Goal: Information Seeking & Learning: Learn about a topic

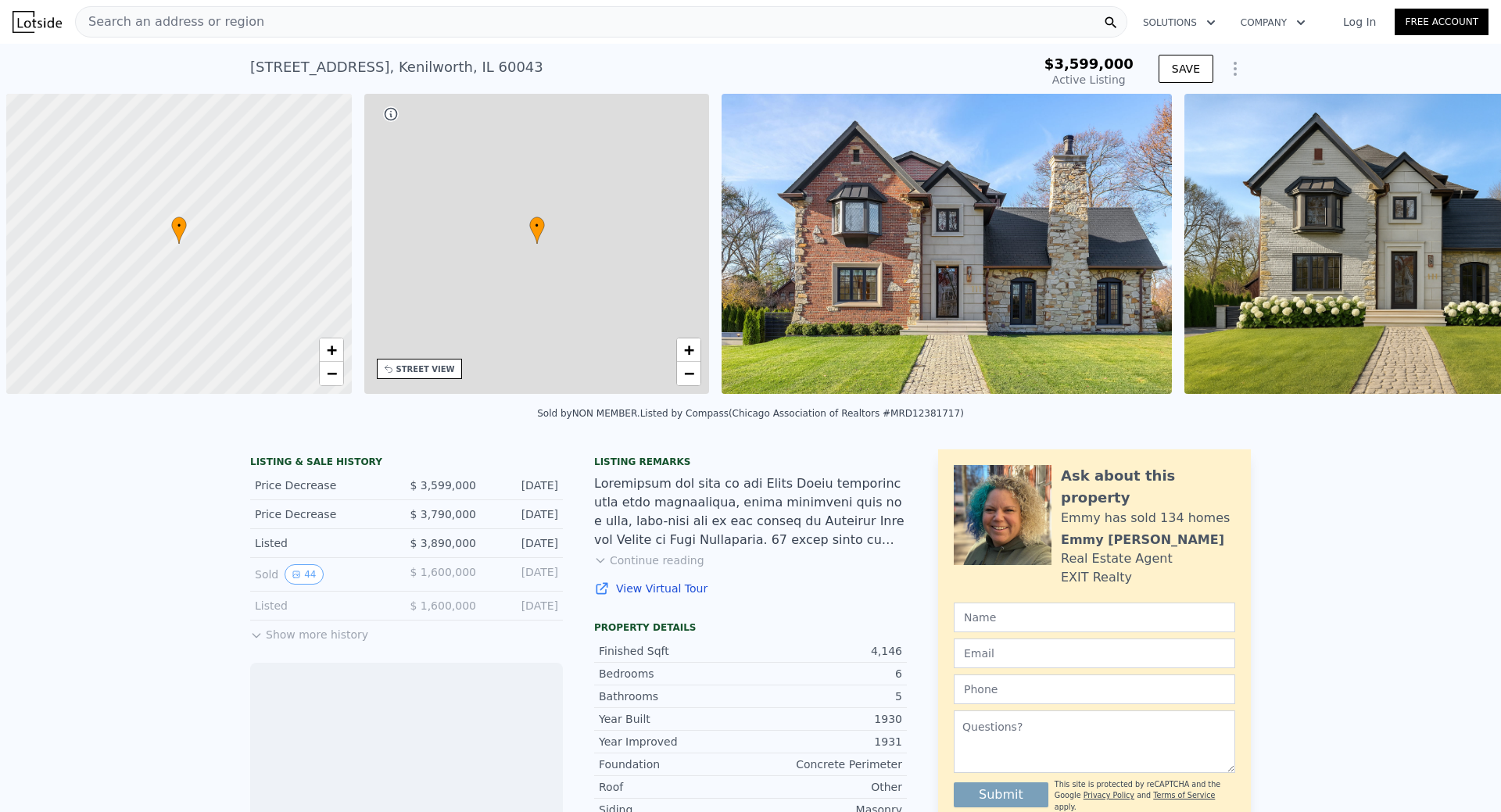
scroll to position [0, 6]
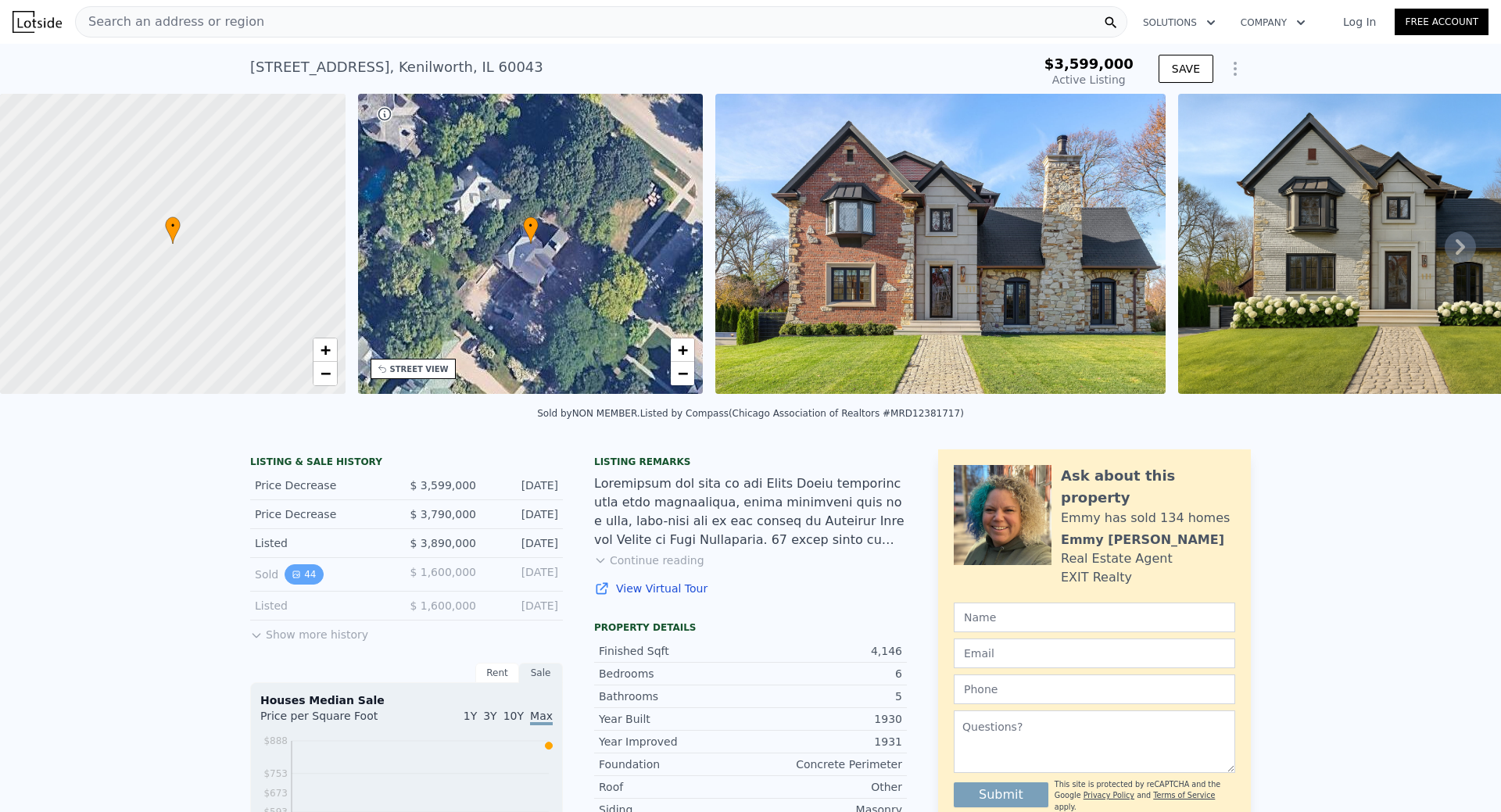
click at [301, 585] on button "44" at bounding box center [304, 575] width 38 height 20
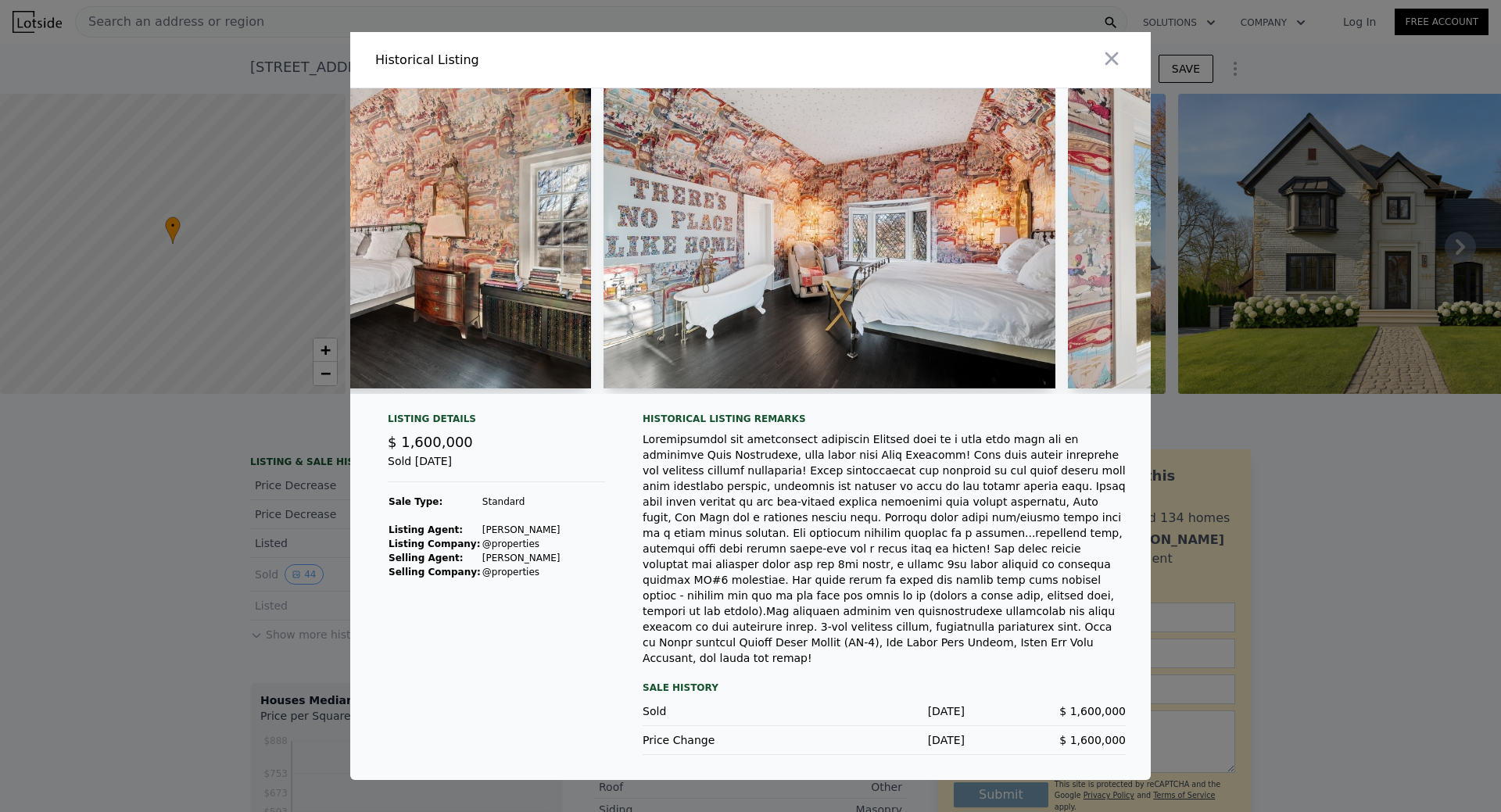
scroll to position [0, 10846]
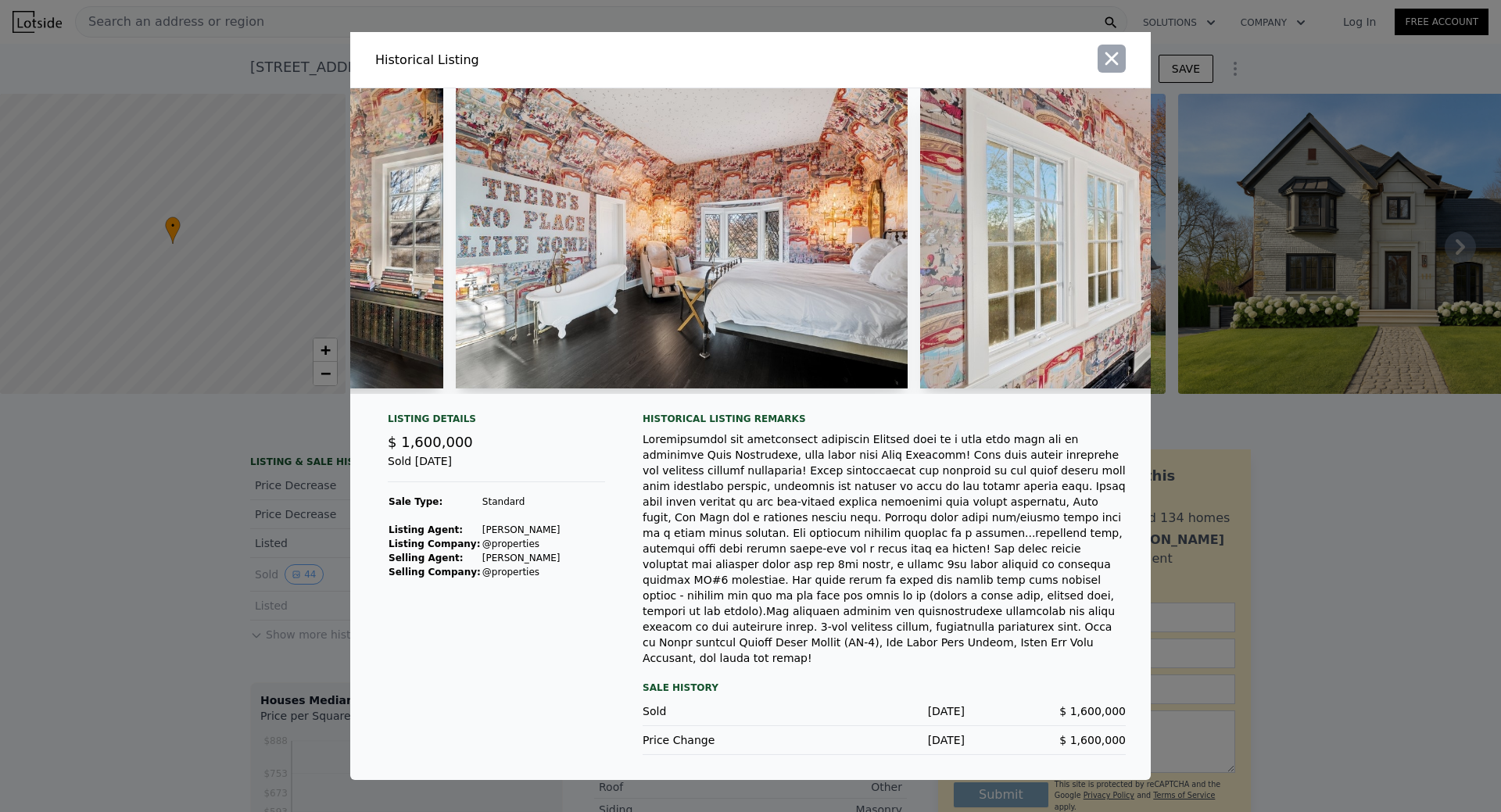
click at [1121, 69] on icon "button" at bounding box center [1111, 59] width 22 height 22
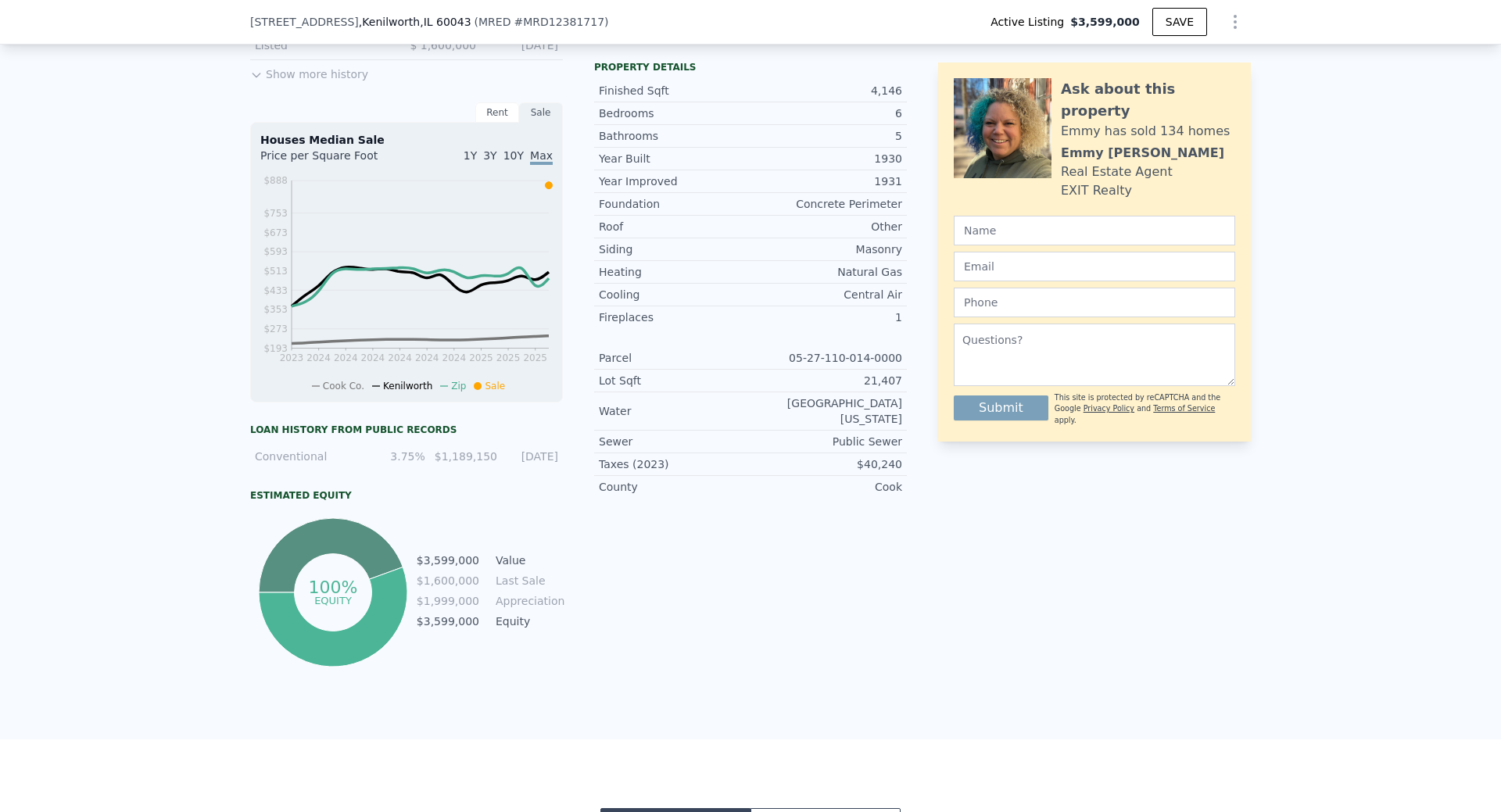
scroll to position [556, 0]
click at [542, 164] on span "Max" at bounding box center [541, 156] width 23 height 16
click at [511, 161] on span "10Y" at bounding box center [513, 155] width 20 height 13
click at [515, 164] on span "10Y" at bounding box center [513, 156] width 20 height 16
click at [493, 116] on div "Rent" at bounding box center [497, 112] width 43 height 20
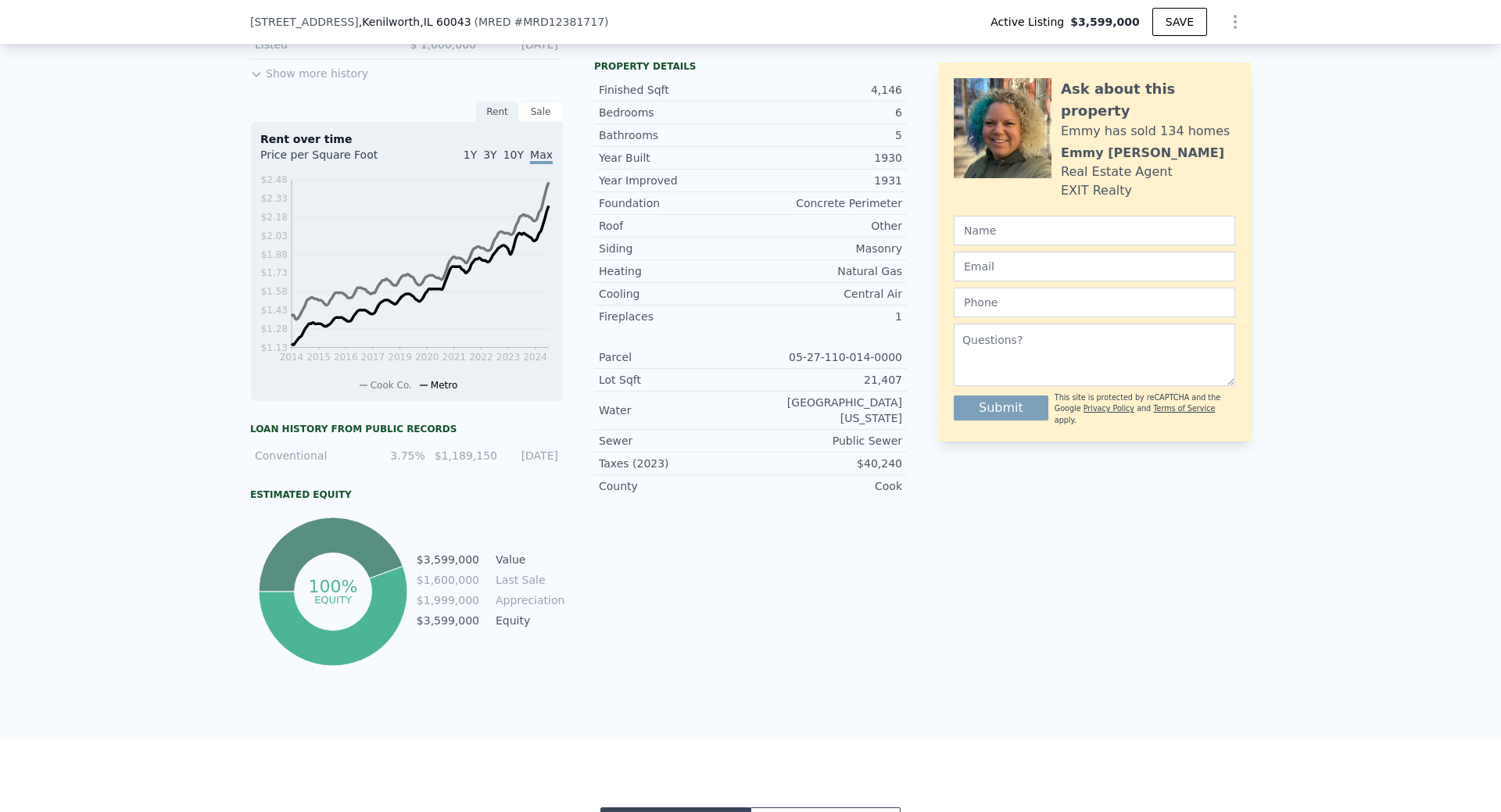
click at [538, 122] on div "Sale" at bounding box center [541, 112] width 43 height 20
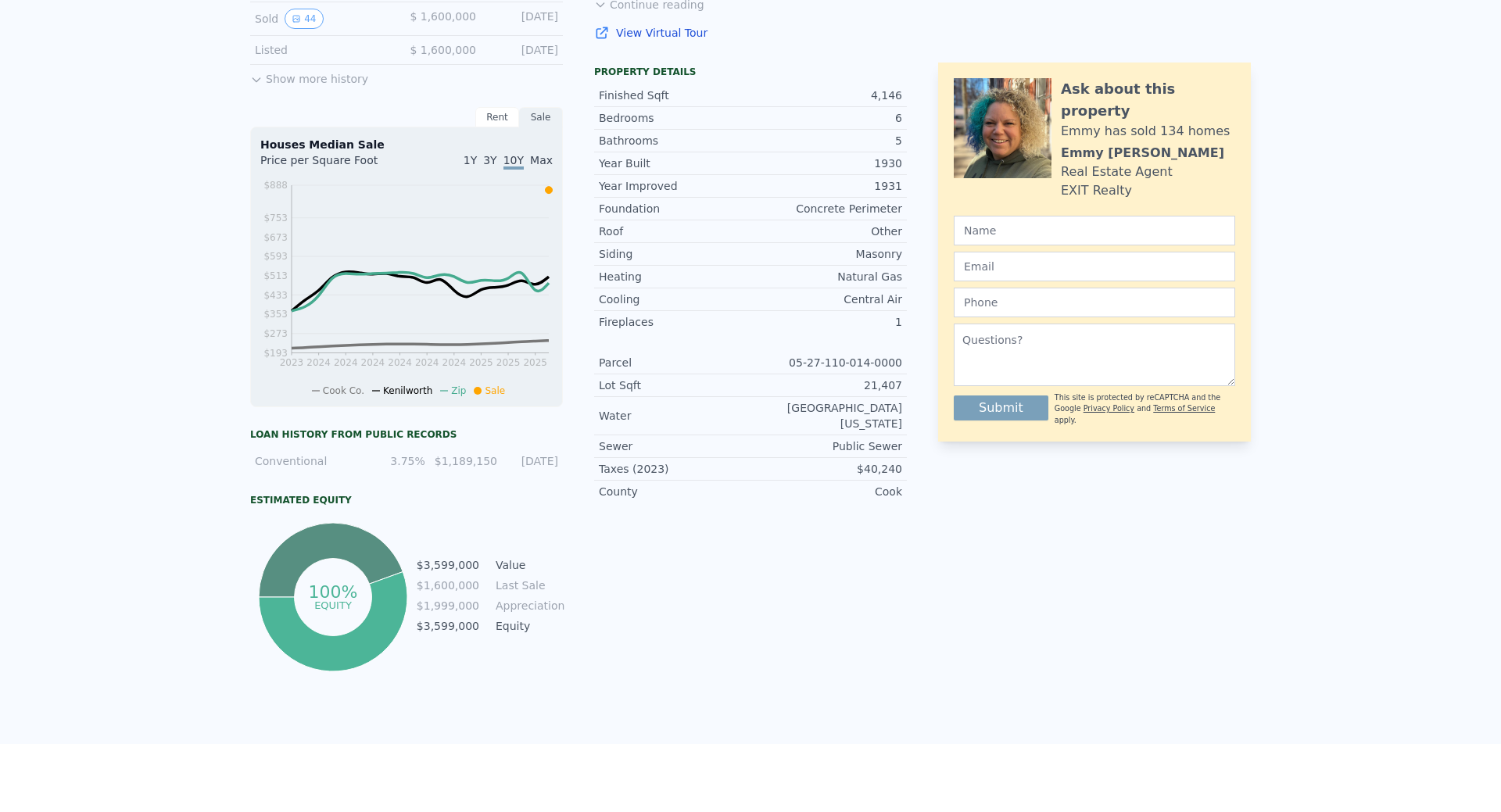
scroll to position [0, 0]
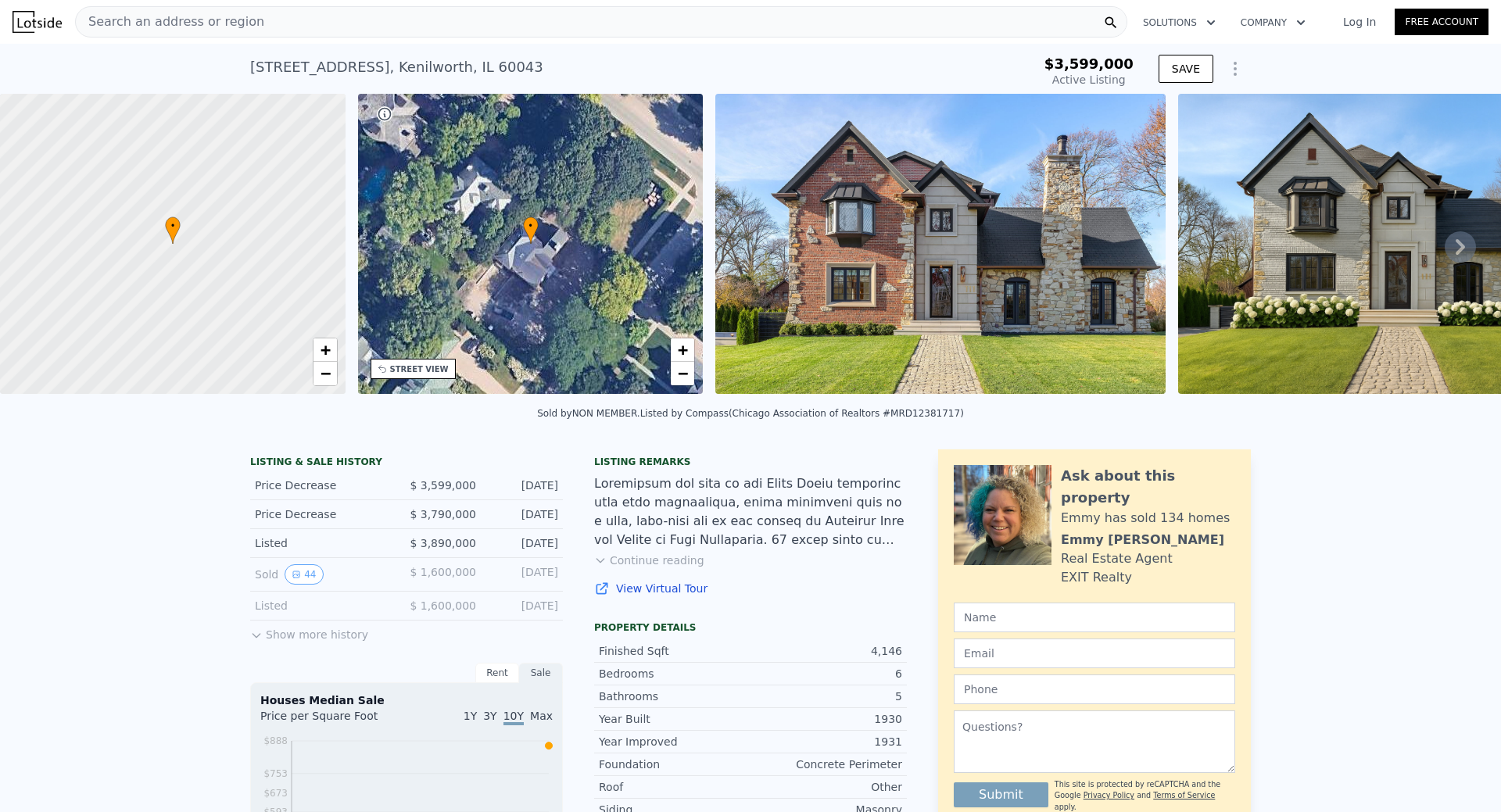
click at [340, 18] on div "Search an address or region" at bounding box center [601, 21] width 1052 height 31
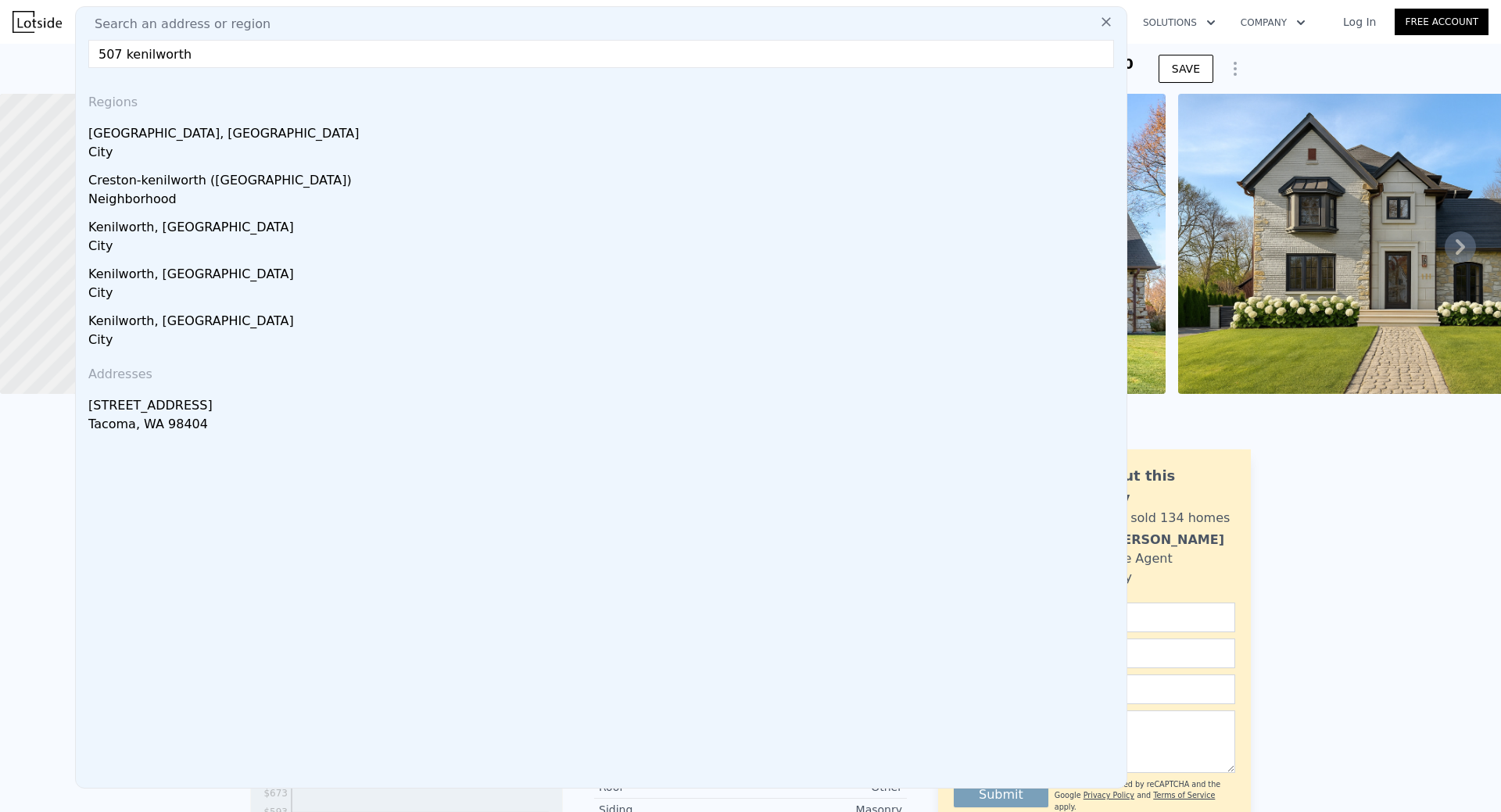
type input "507 kenilworth"
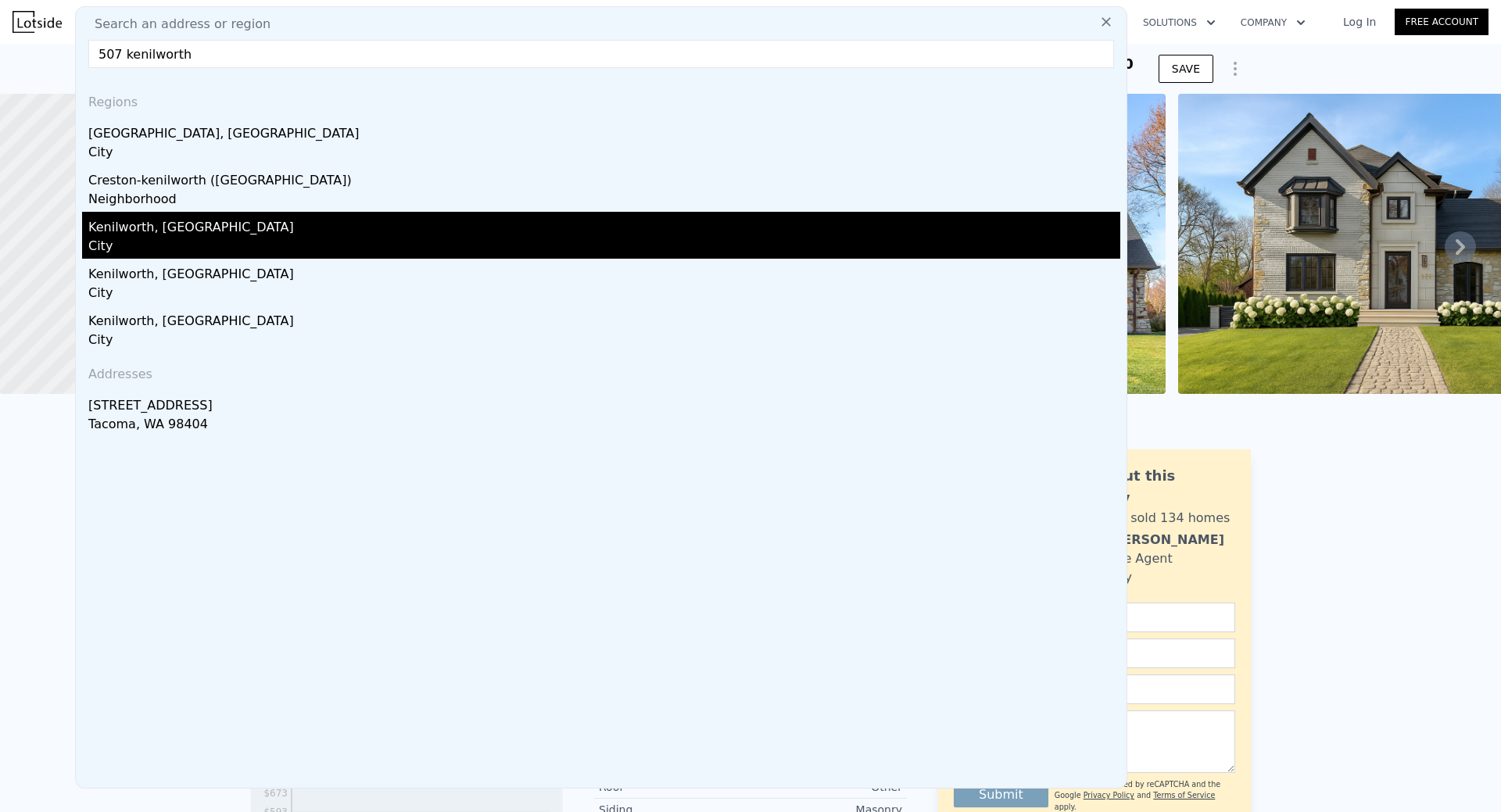
click at [151, 229] on div "Kenilworth, IL" at bounding box center [605, 224] width 1032 height 25
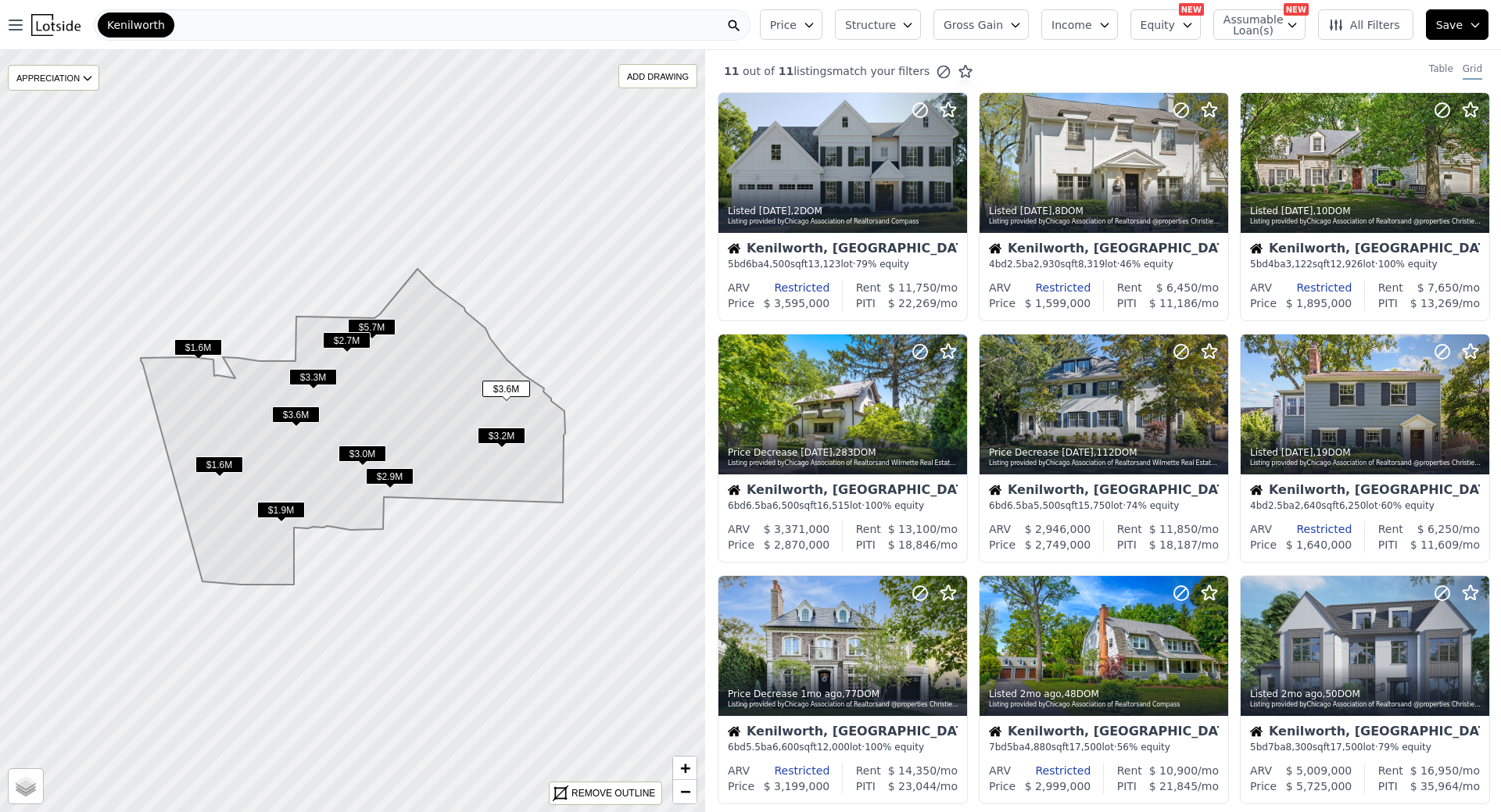
click at [217, 462] on span "$1.6M" at bounding box center [219, 465] width 48 height 17
click at [283, 511] on span "$1.9M" at bounding box center [281, 510] width 48 height 17
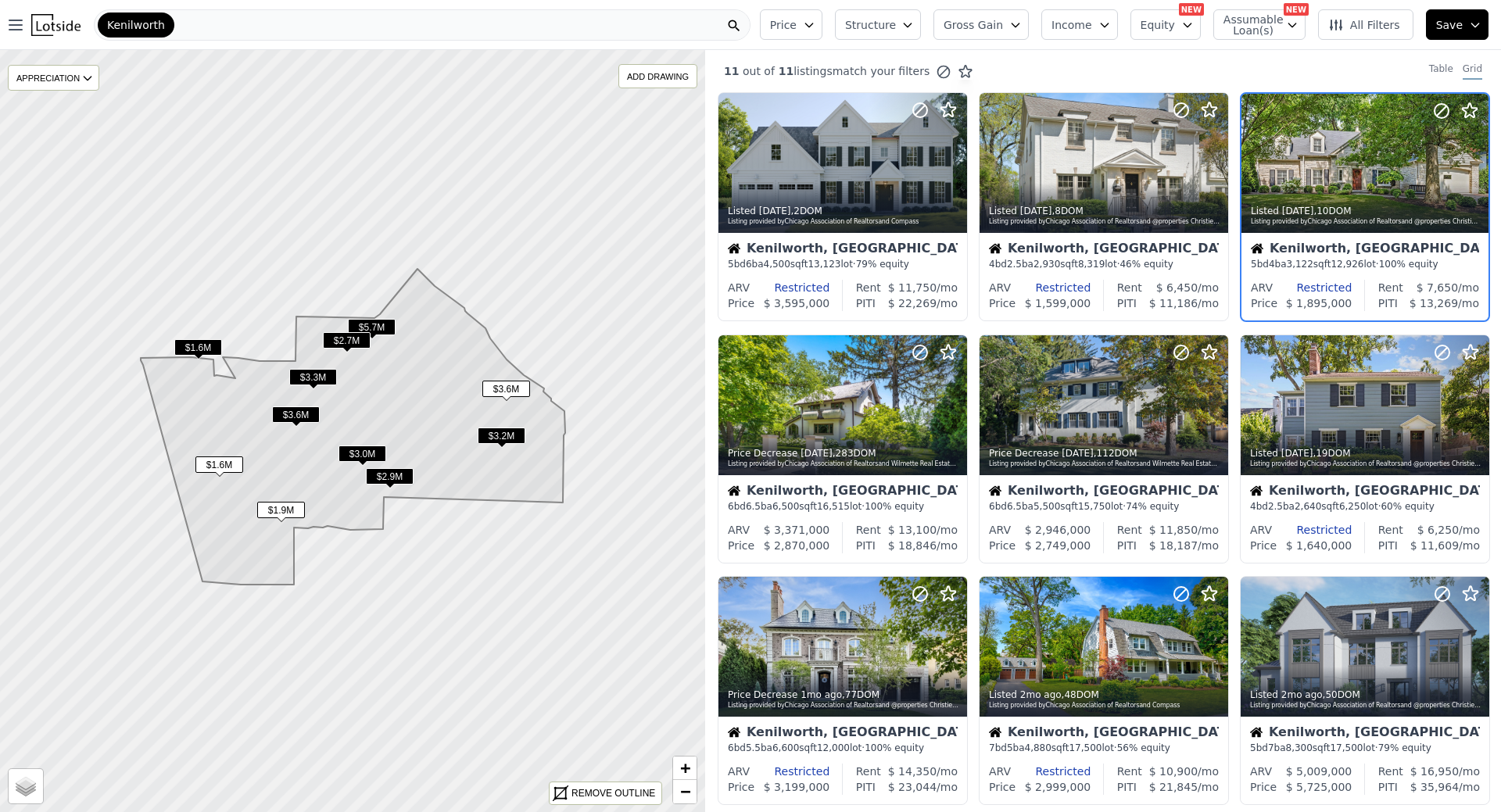
click at [283, 511] on span "$1.9M" at bounding box center [281, 510] width 48 height 17
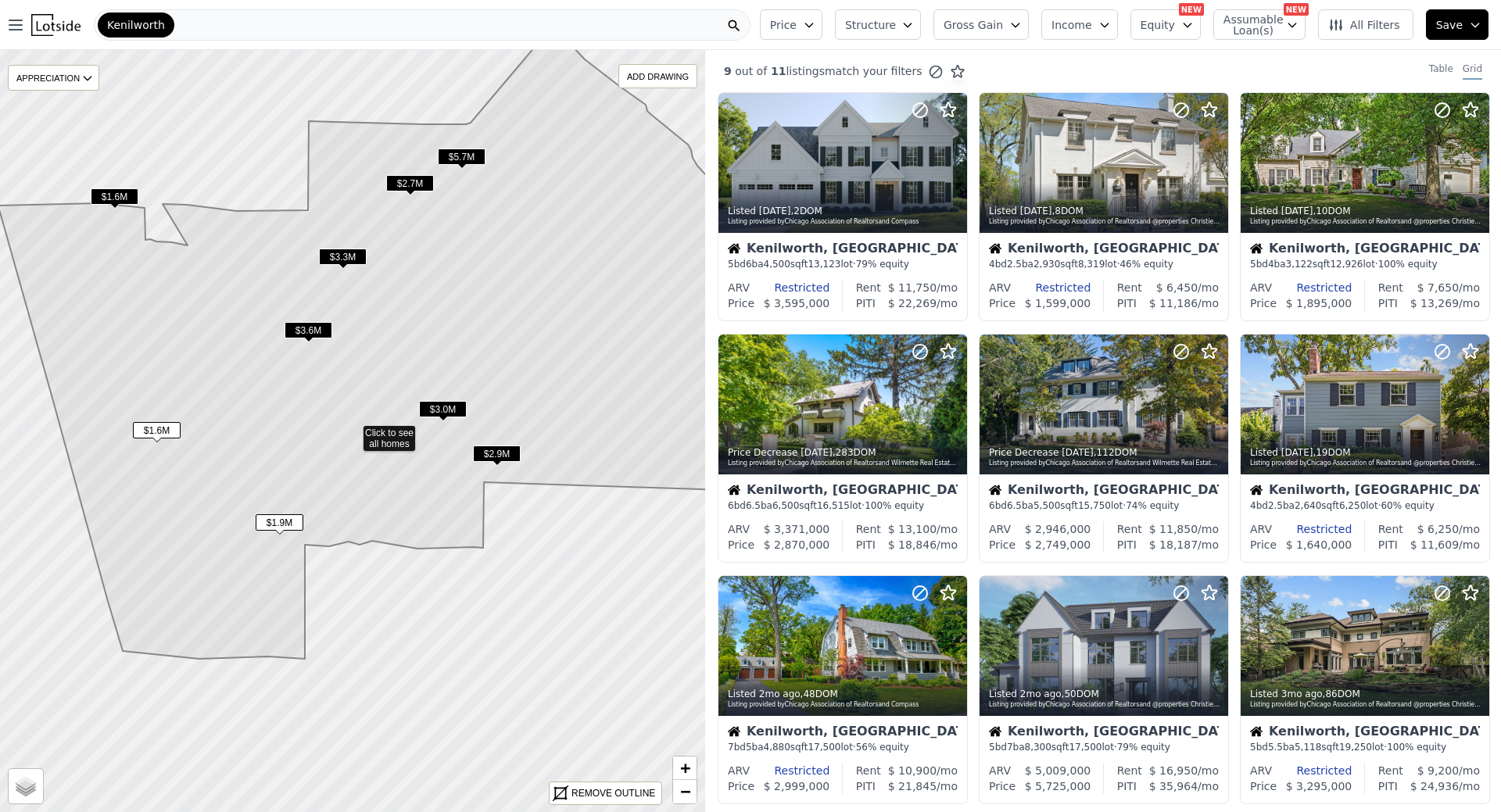
click at [283, 524] on span "$1.9M" at bounding box center [279, 523] width 48 height 17
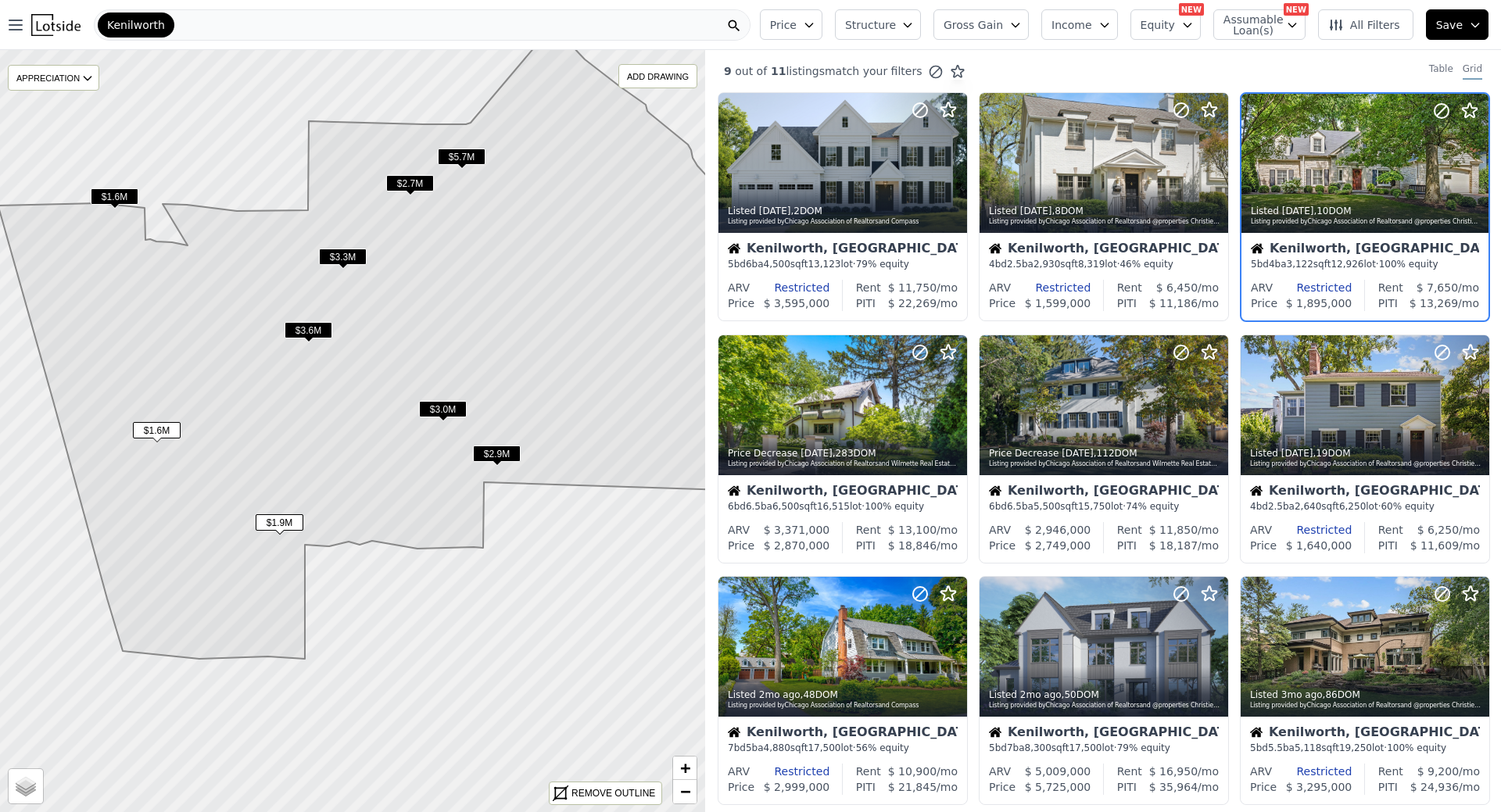
click at [1338, 244] on div "Kenilworth, IL" at bounding box center [1365, 250] width 228 height 16
